Goal: Task Accomplishment & Management: Manage account settings

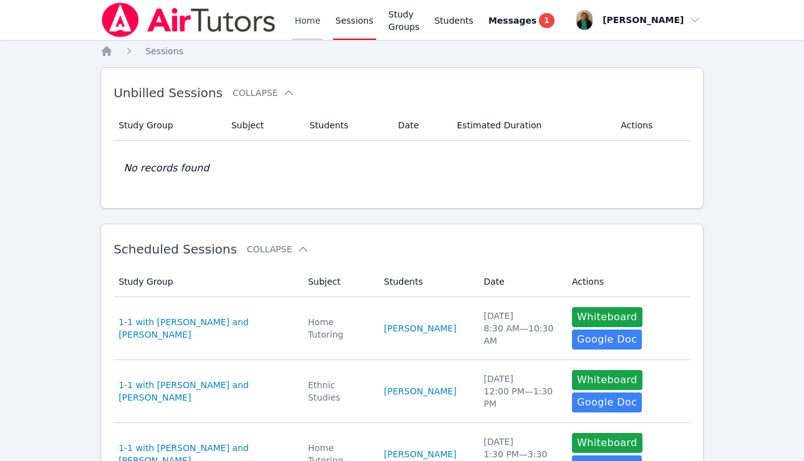
click at [304, 17] on link "Home" at bounding box center [307, 20] width 31 height 40
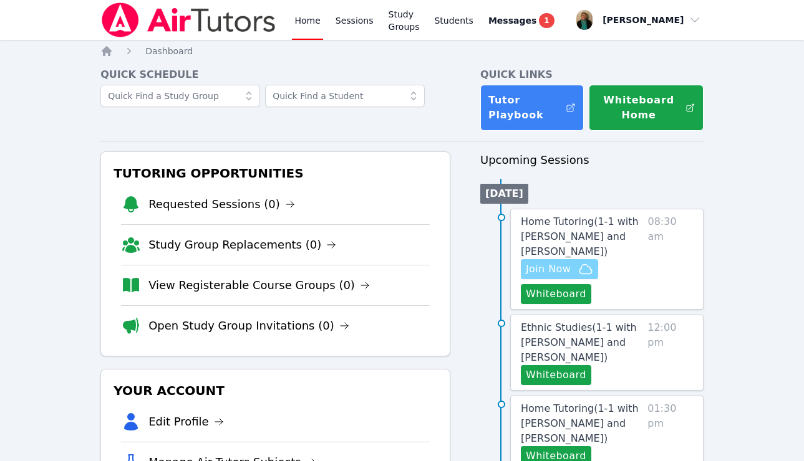
click at [544, 269] on span "Join Now" at bounding box center [548, 269] width 45 height 15
click at [536, 22] on span "Messages" at bounding box center [512, 20] width 48 height 12
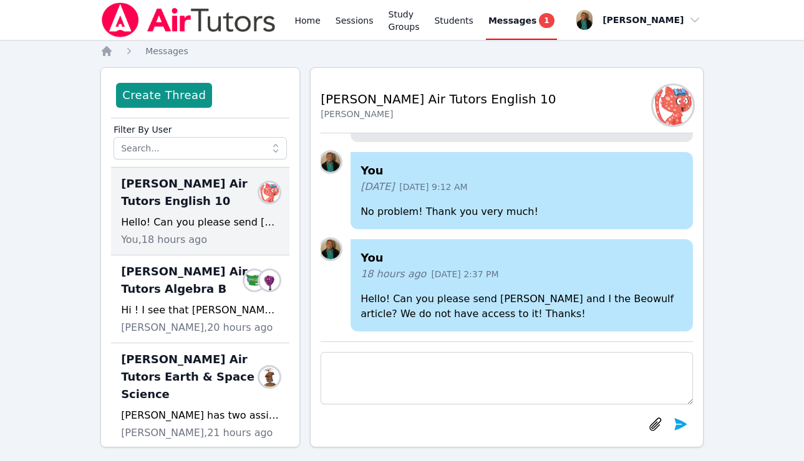
click at [210, 219] on div "Hello! Can you please send [PERSON_NAME] and I the Beowulf article? We do not h…" at bounding box center [200, 222] width 158 height 15
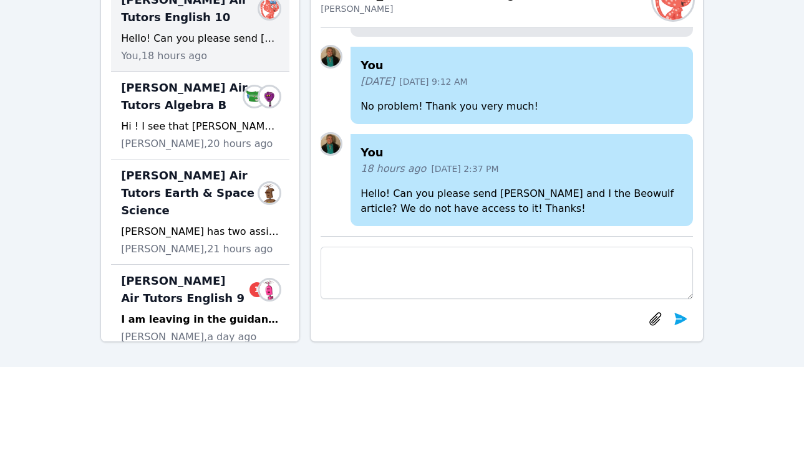
scroll to position [87, 0]
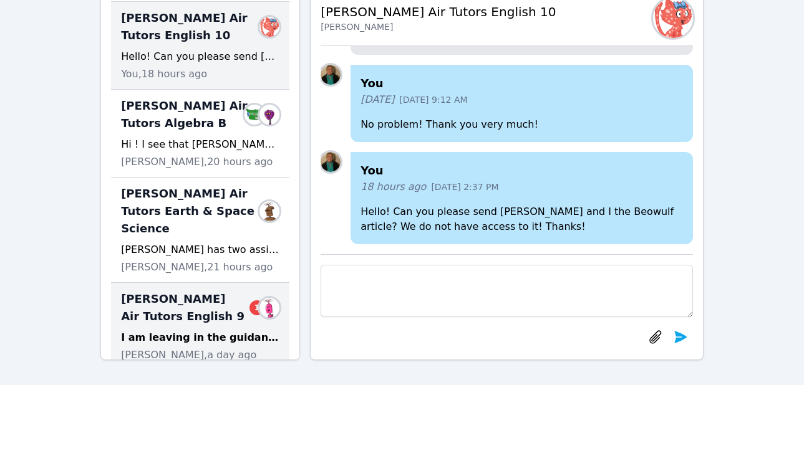
click at [206, 330] on div "I am leaving in the guidance office materials for [PERSON_NAME] to receive and …" at bounding box center [200, 337] width 158 height 15
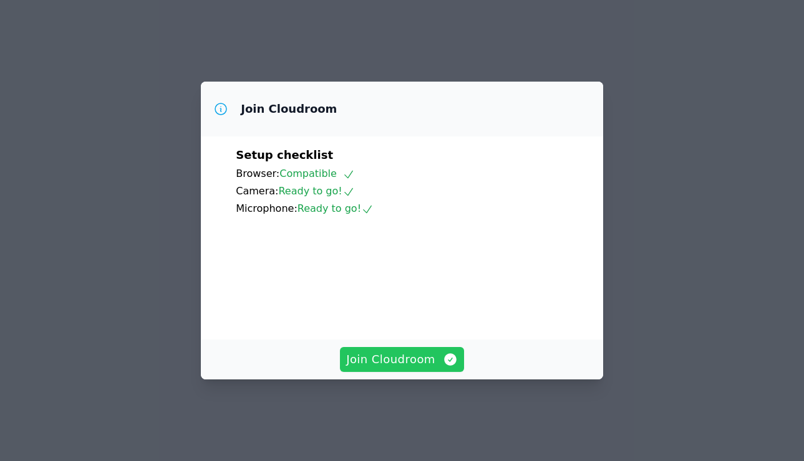
click at [408, 365] on span "Join Cloudroom" at bounding box center [402, 359] width 112 height 17
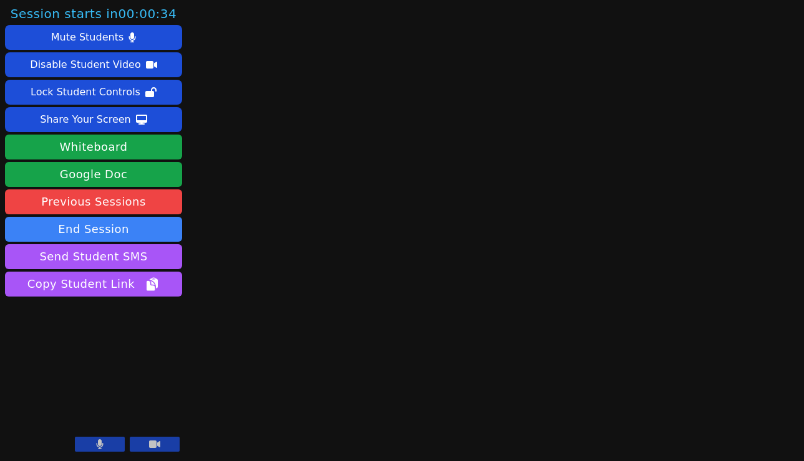
click at [111, 441] on button at bounding box center [100, 444] width 50 height 15
click at [99, 443] on icon at bounding box center [100, 445] width 12 height 10
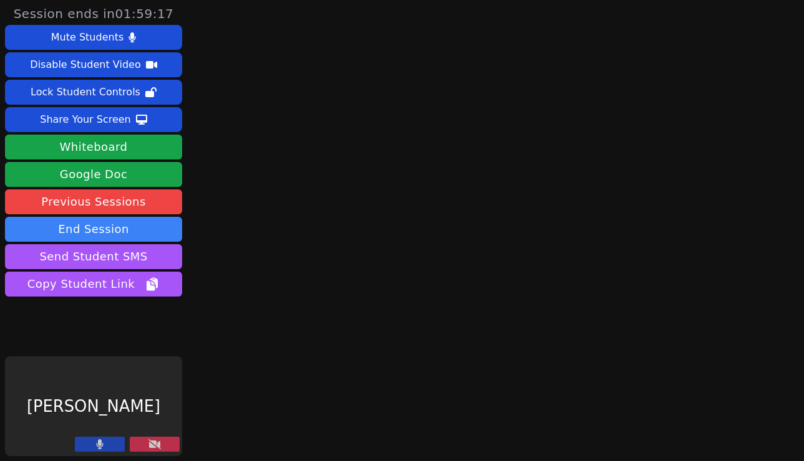
click at [160, 442] on icon at bounding box center [154, 445] width 12 height 10
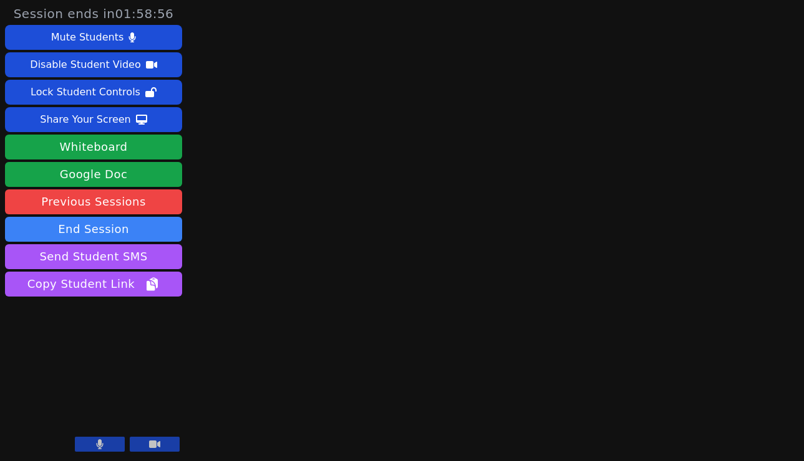
click at [100, 446] on icon at bounding box center [100, 445] width 7 height 10
click at [100, 447] on icon at bounding box center [100, 445] width 12 height 10
click at [99, 442] on icon at bounding box center [100, 445] width 7 height 10
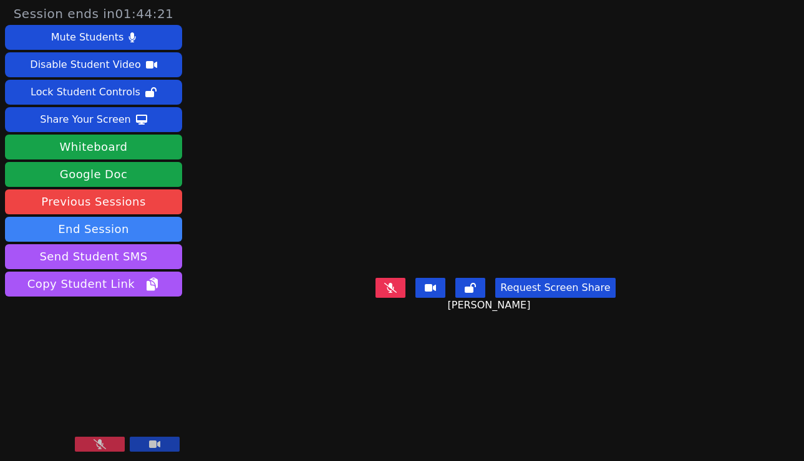
click at [99, 442] on icon at bounding box center [100, 445] width 12 height 10
click at [111, 444] on button at bounding box center [100, 444] width 50 height 15
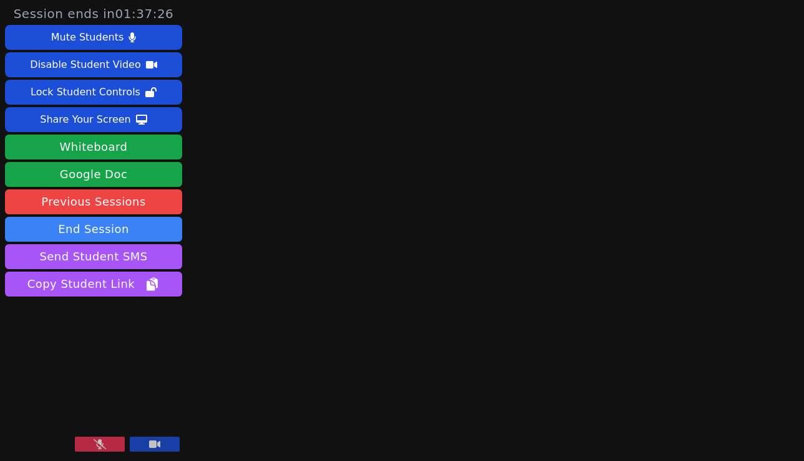
click at [100, 441] on icon at bounding box center [100, 445] width 12 height 10
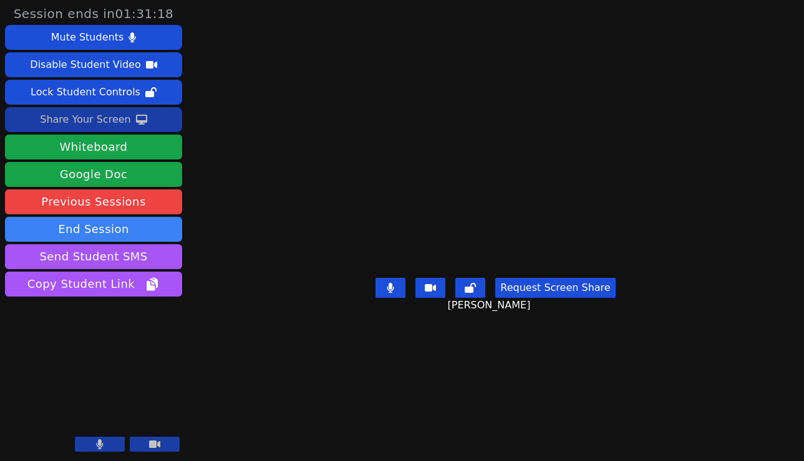
click at [118, 119] on div "Share Your Screen" at bounding box center [85, 120] width 91 height 20
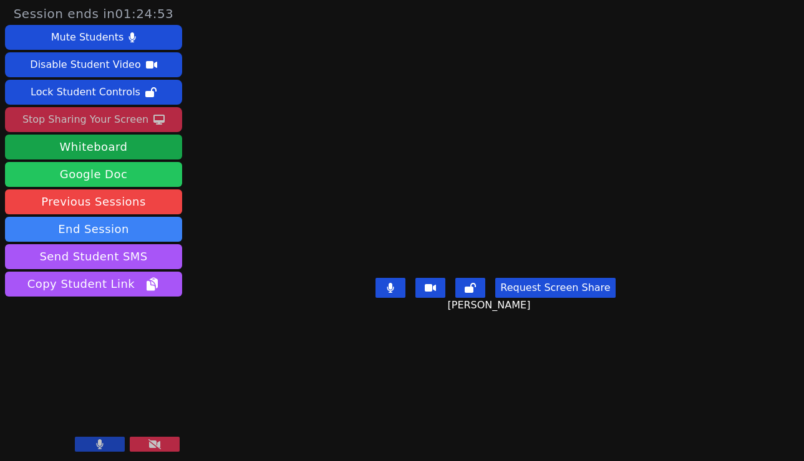
click at [127, 171] on link "Google Doc" at bounding box center [93, 174] width 177 height 25
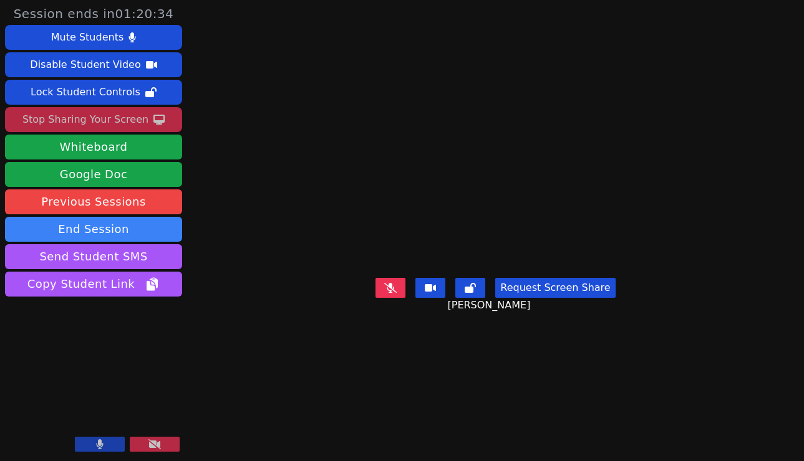
click at [100, 444] on icon at bounding box center [100, 445] width 7 height 10
click at [94, 448] on icon at bounding box center [100, 445] width 12 height 10
click at [100, 441] on icon at bounding box center [100, 445] width 7 height 10
click at [100, 441] on icon at bounding box center [100, 445] width 12 height 10
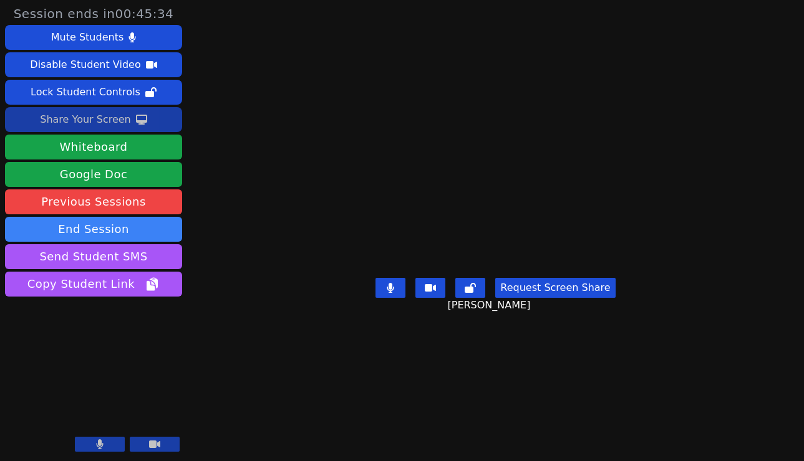
click at [104, 440] on button at bounding box center [100, 444] width 50 height 15
click at [101, 441] on icon at bounding box center [100, 445] width 12 height 10
click at [99, 440] on icon at bounding box center [99, 445] width 7 height 10
click at [96, 443] on icon at bounding box center [100, 445] width 12 height 10
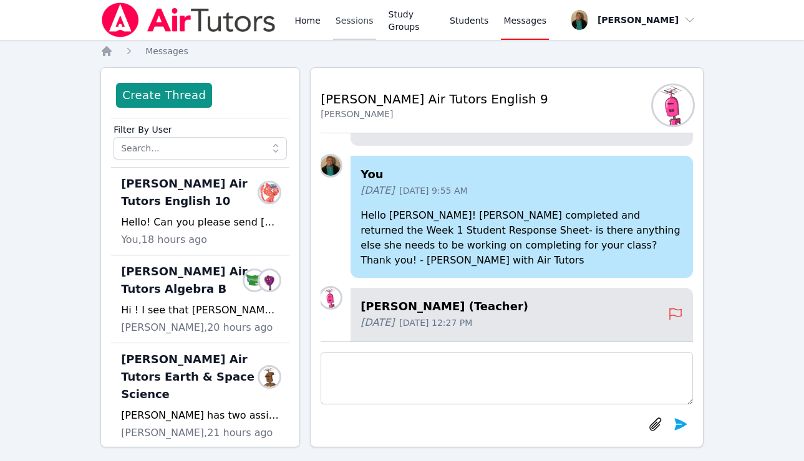
click at [348, 21] on link "Sessions" at bounding box center [354, 20] width 43 height 40
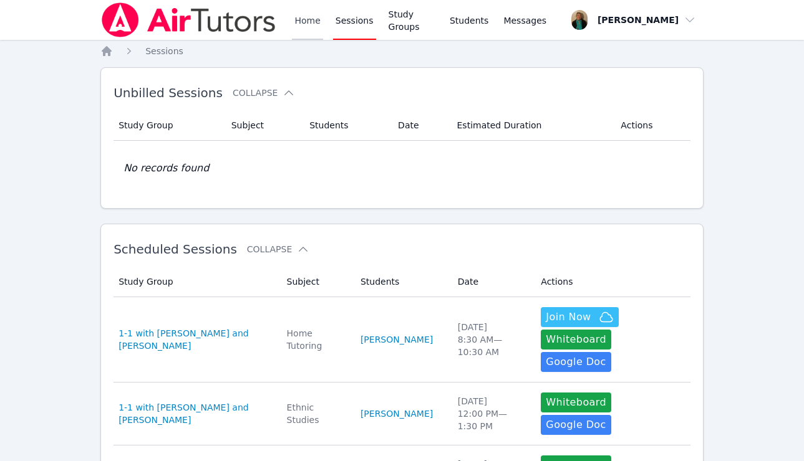
click at [301, 20] on link "Home" at bounding box center [307, 20] width 31 height 40
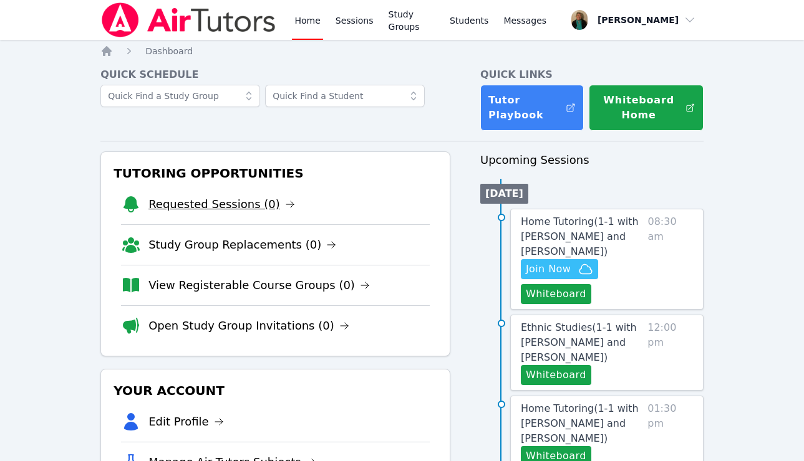
click at [240, 203] on link "Requested Sessions (0)" at bounding box center [221, 204] width 147 height 17
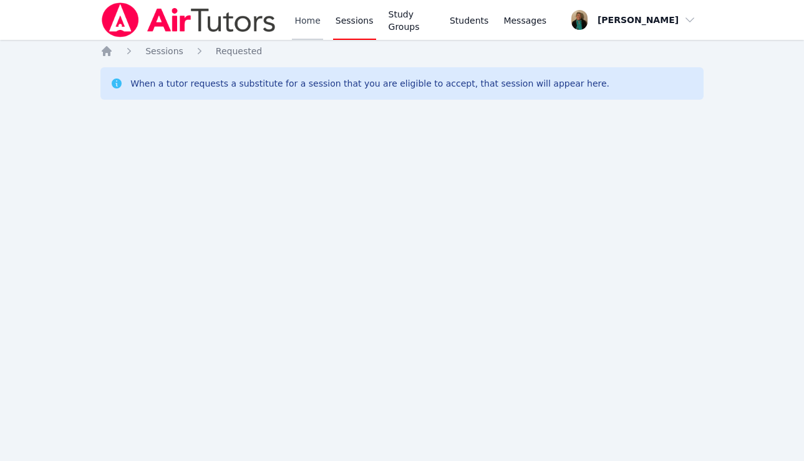
click at [301, 17] on link "Home" at bounding box center [307, 20] width 31 height 40
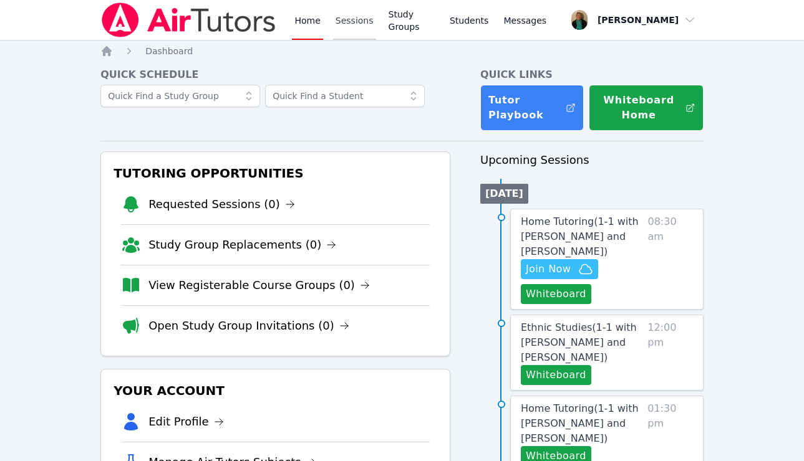
click at [353, 19] on link "Sessions" at bounding box center [354, 20] width 43 height 40
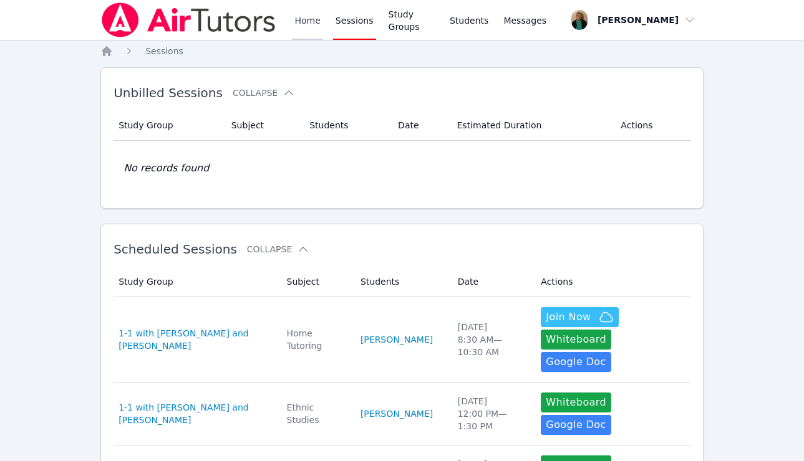
click at [311, 23] on link "Home" at bounding box center [307, 20] width 31 height 40
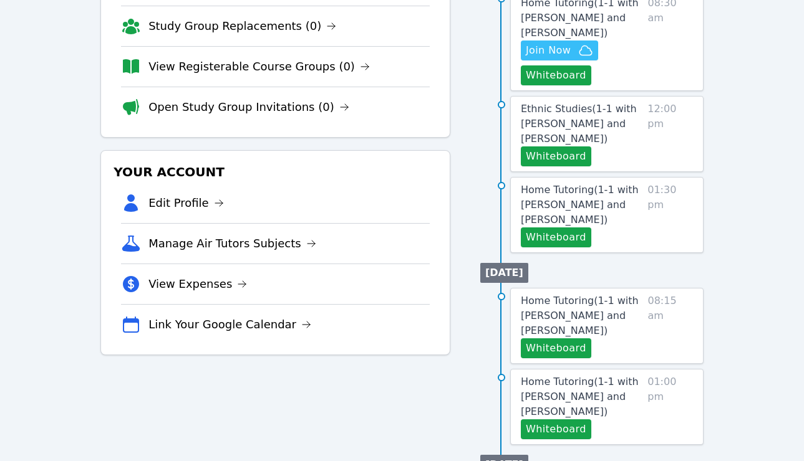
scroll to position [219, 0]
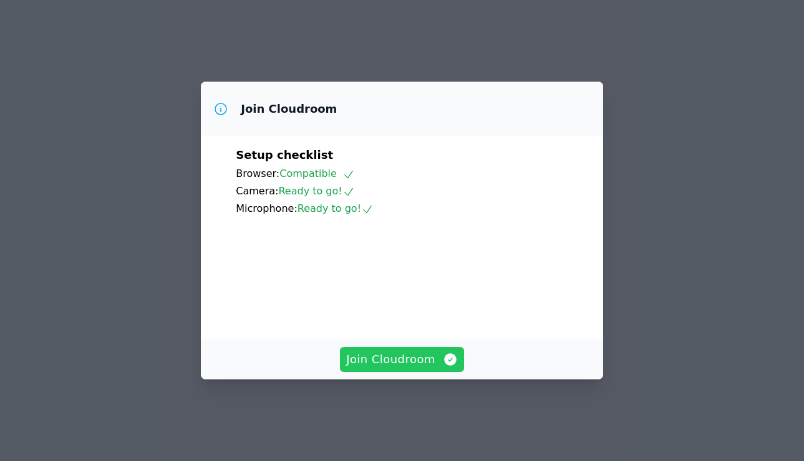
click at [398, 362] on button "Join Cloudroom" at bounding box center [402, 359] width 124 height 25
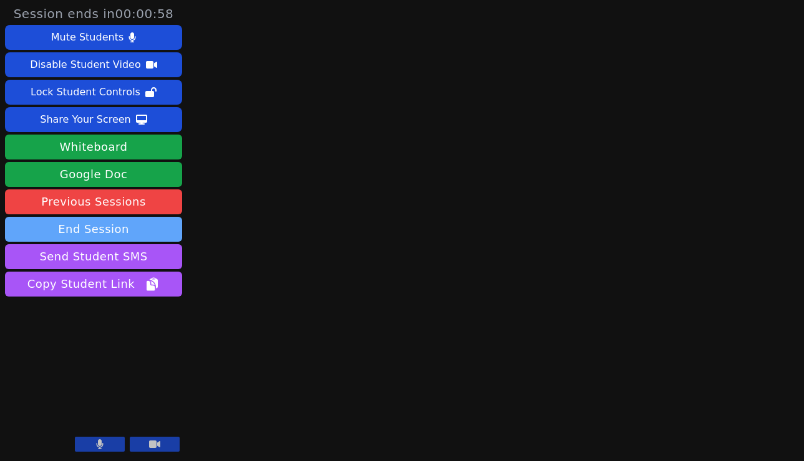
click at [130, 229] on button "End Session" at bounding box center [93, 229] width 177 height 25
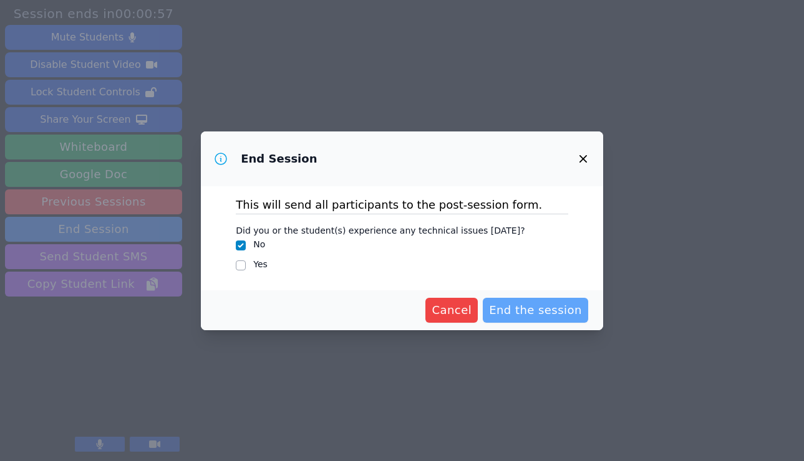
click at [531, 312] on span "End the session" at bounding box center [535, 310] width 93 height 17
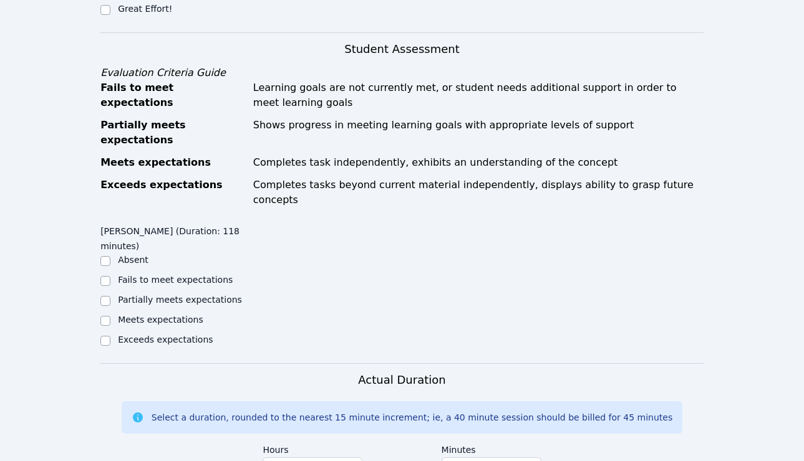
scroll to position [618, 0]
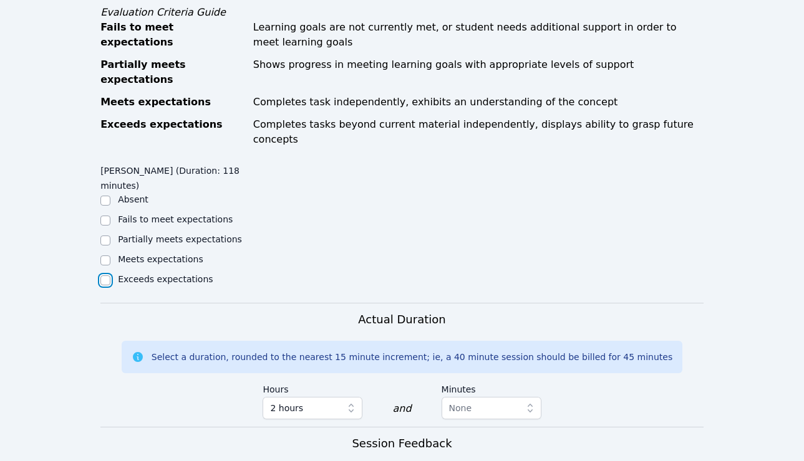
click at [104, 276] on input "Exceeds expectations" at bounding box center [105, 281] width 10 height 10
checkbox input "true"
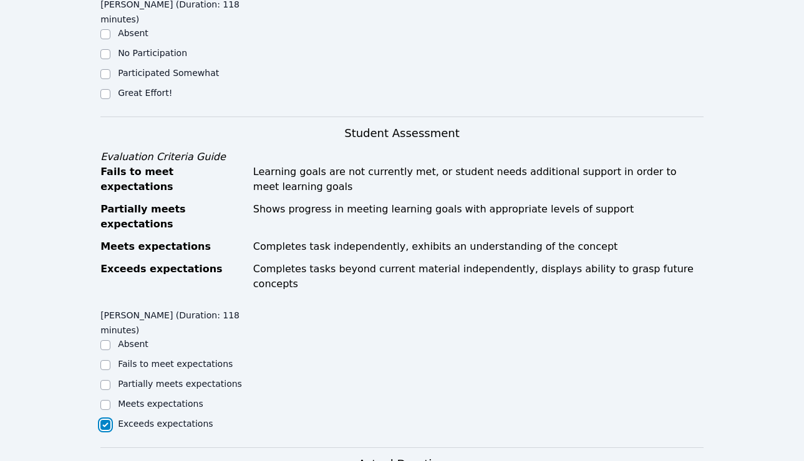
scroll to position [472, 0]
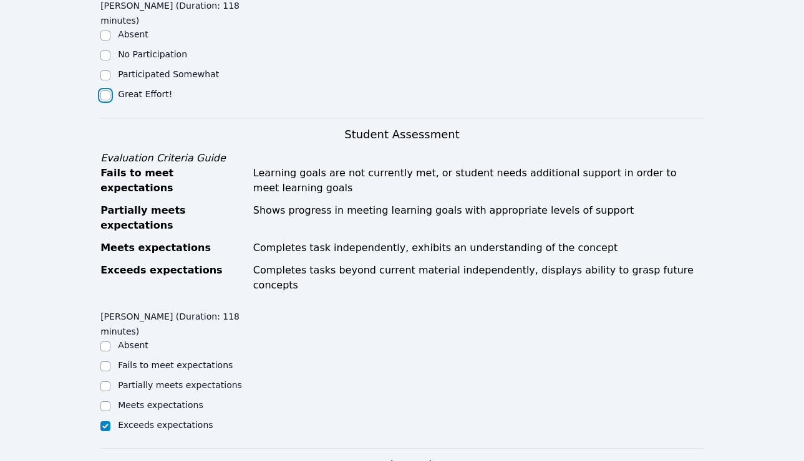
click at [104, 95] on input "Great Effort!" at bounding box center [105, 95] width 10 height 10
checkbox input "true"
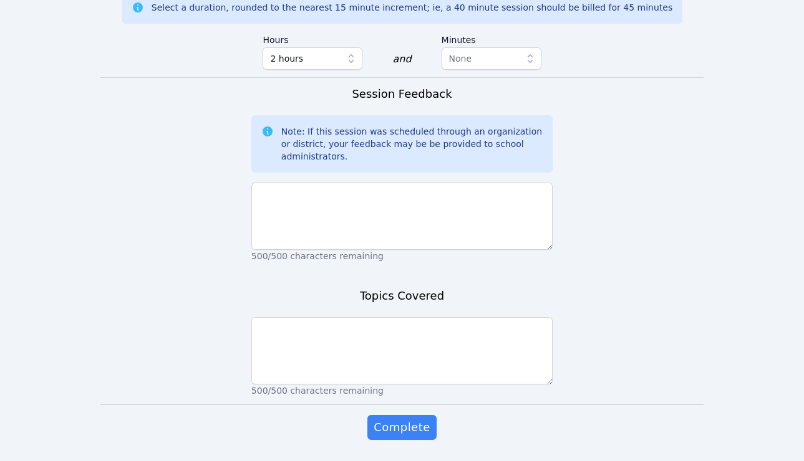
scroll to position [976, 0]
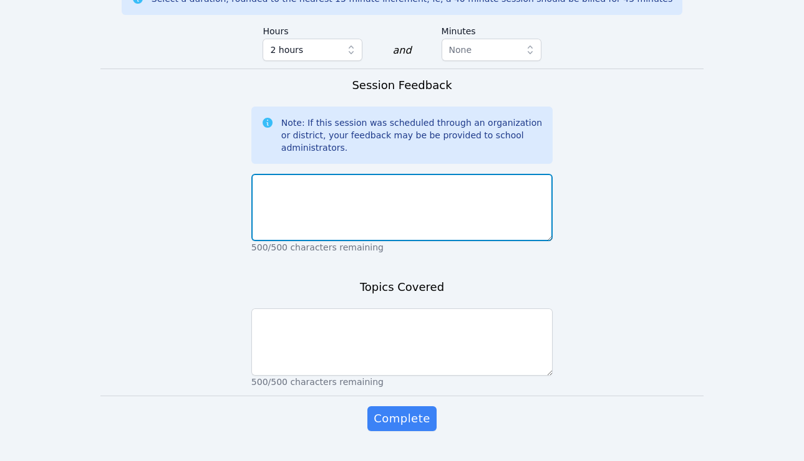
click at [294, 174] on textarea at bounding box center [401, 207] width 301 height 67
type textarea "wonderful session for a [DATE]!"
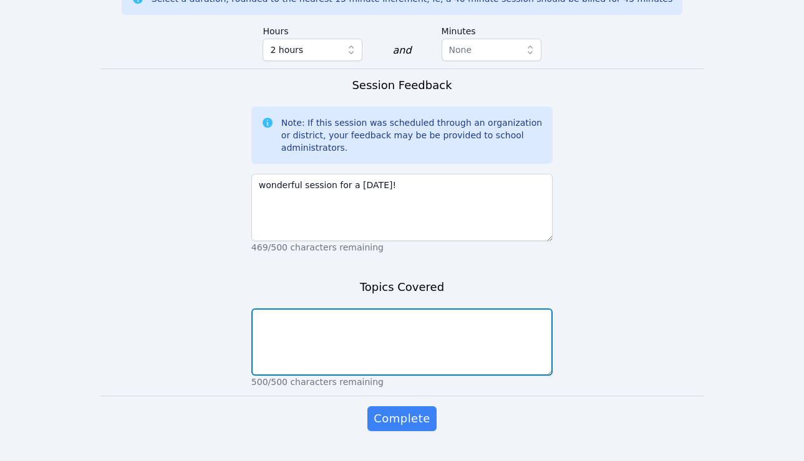
click at [334, 320] on textarea at bounding box center [401, 342] width 301 height 67
type textarea "algebra packet and global notes"
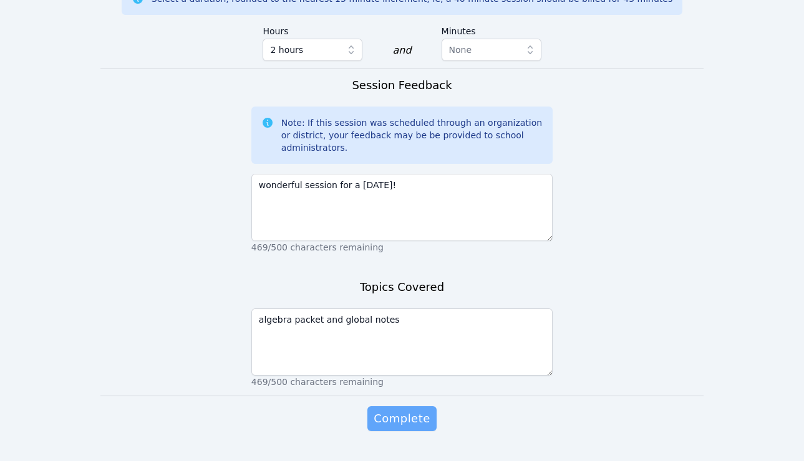
click at [397, 410] on span "Complete" at bounding box center [401, 418] width 56 height 17
